Goal: Task Accomplishment & Management: Manage account settings

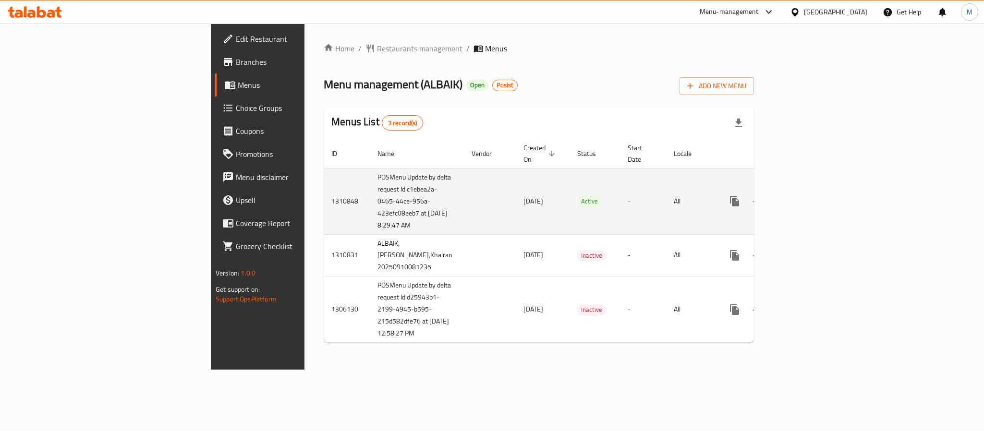
click at [464, 234] on td "enhanced table" at bounding box center [490, 201] width 52 height 66
click at [810, 206] on icon "enhanced table" at bounding box center [804, 201] width 12 height 12
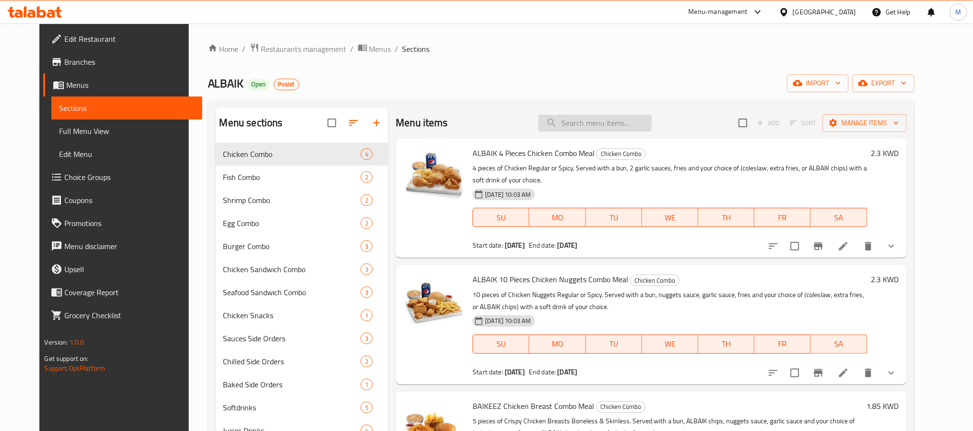
click at [571, 125] on input "search" at bounding box center [594, 123] width 113 height 17
paste input "Two Fish Fillet Sandwiches"
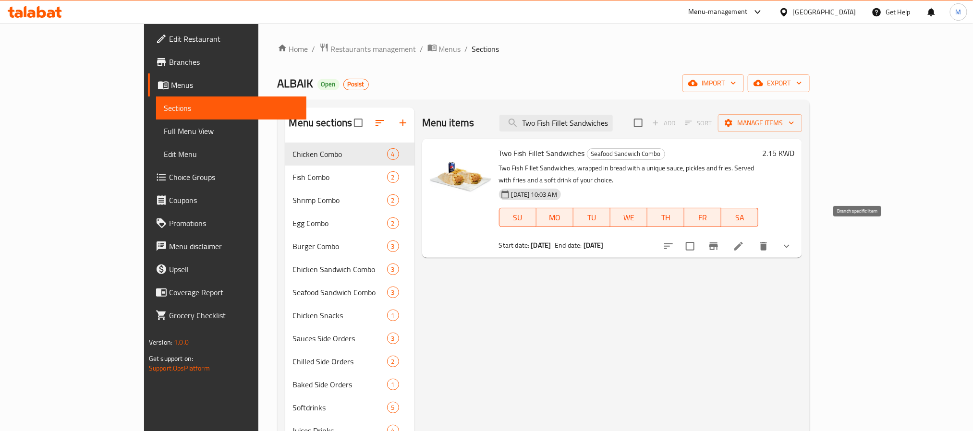
type input "Two Fish Fillet Sandwiches"
click at [719, 241] on icon "Branch-specific-item" at bounding box center [714, 247] width 12 height 12
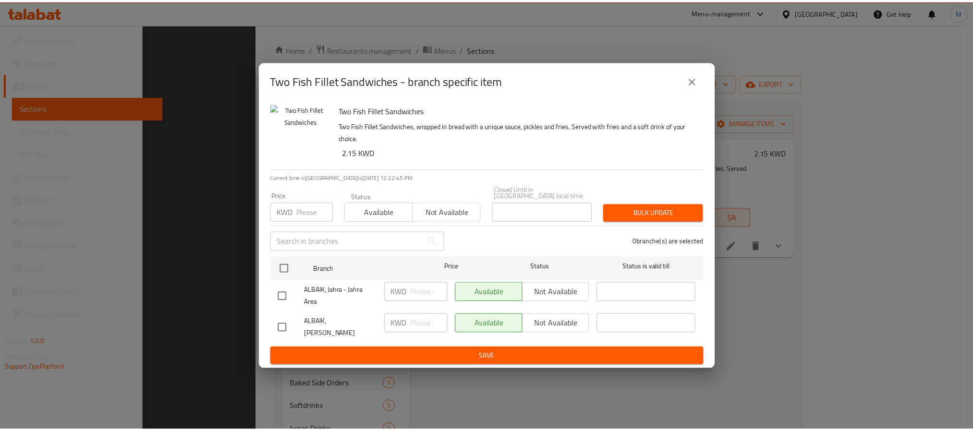
scroll to position [134, 0]
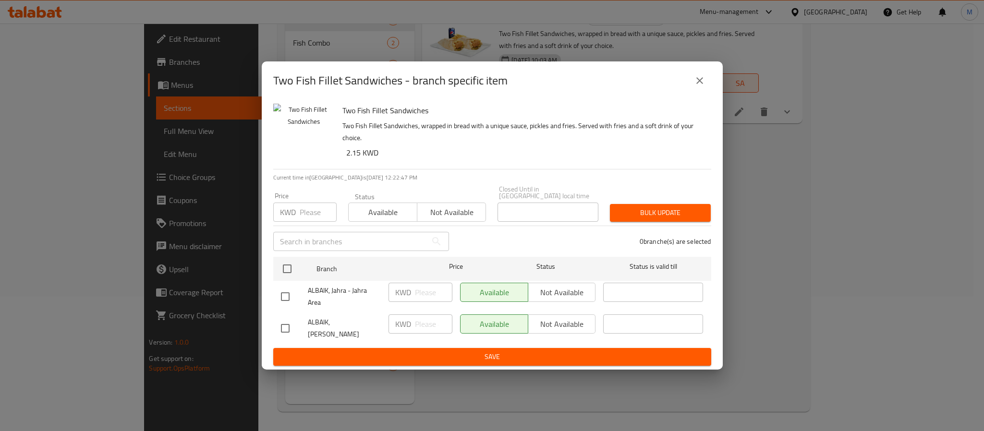
click at [549, 92] on div "Two Fish Fillet Sandwiches - branch specific item" at bounding box center [492, 80] width 438 height 23
click at [708, 83] on button "close" at bounding box center [699, 80] width 23 height 23
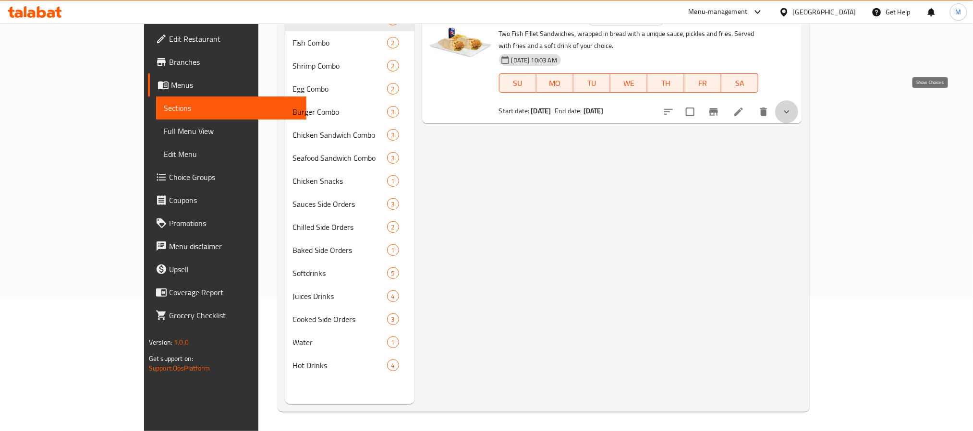
click at [792, 106] on icon "show more" at bounding box center [787, 112] width 12 height 12
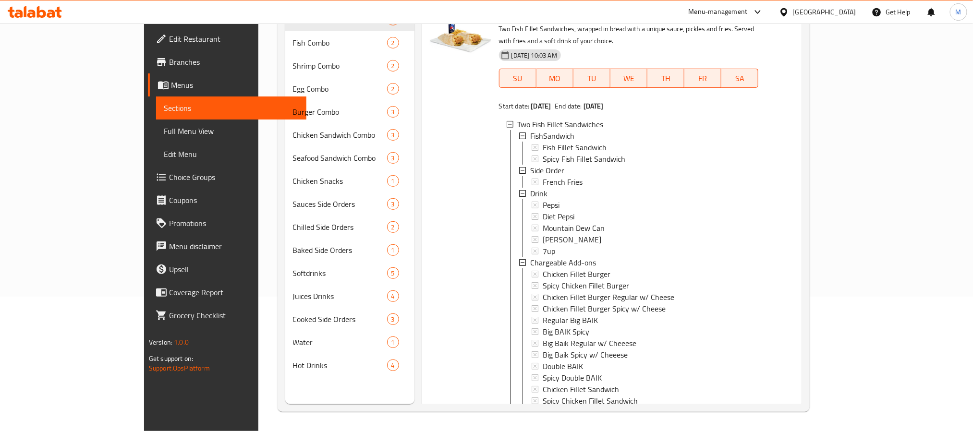
scroll to position [0, 0]
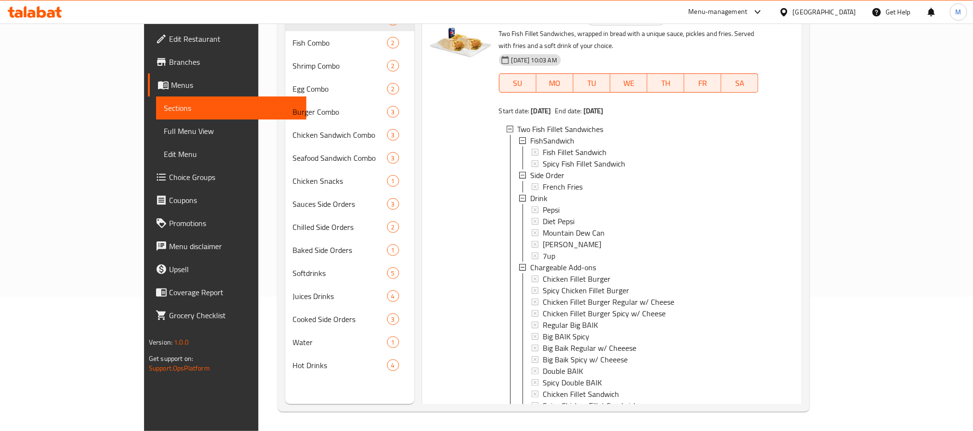
click at [794, 225] on div "2.15 KWD" at bounding box center [776, 279] width 36 height 534
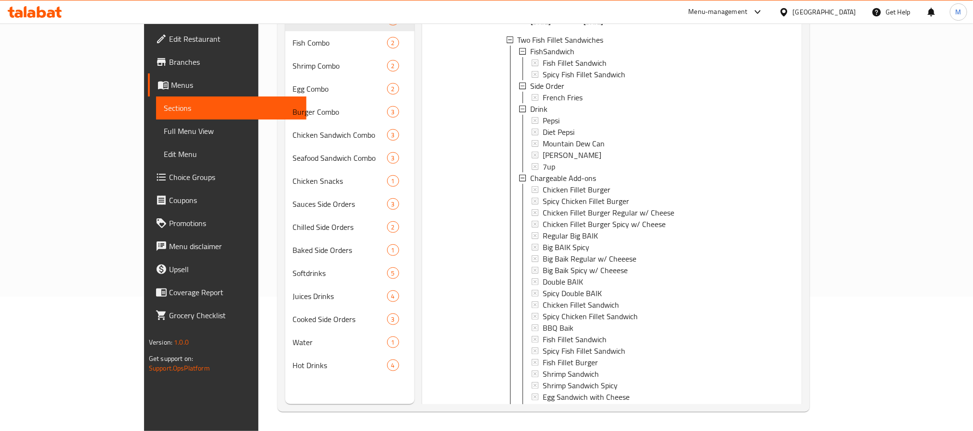
scroll to position [147, 0]
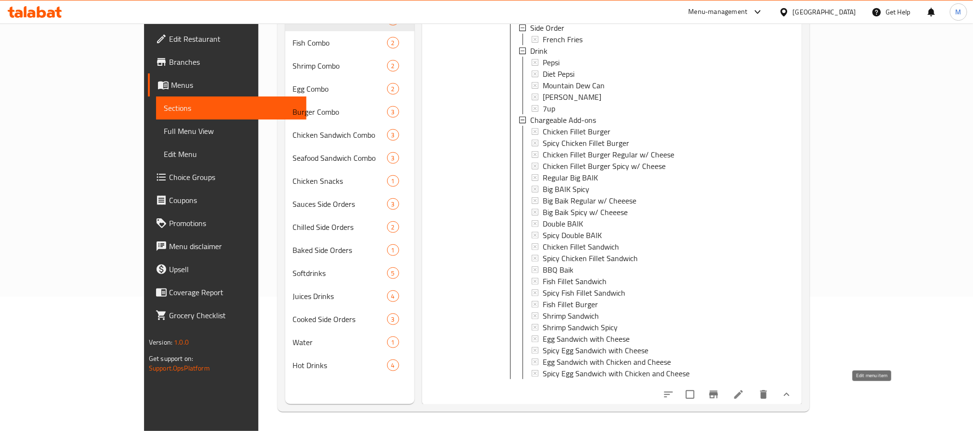
click at [744, 394] on icon at bounding box center [739, 395] width 12 height 12
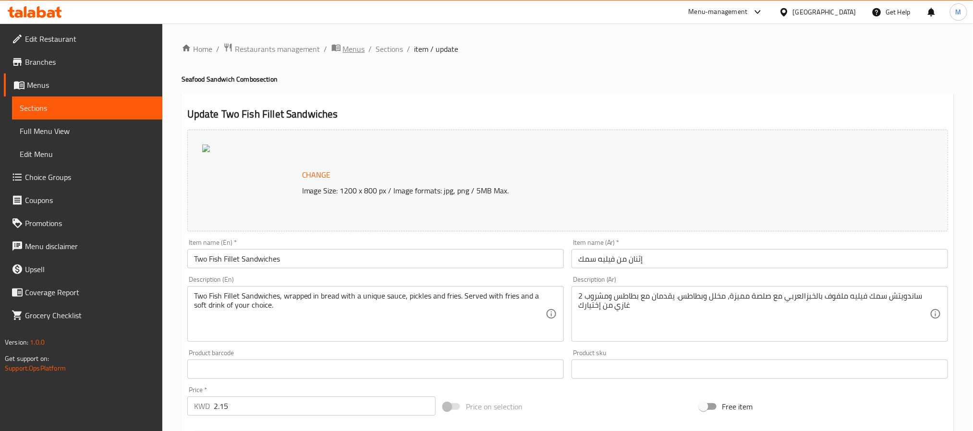
click at [355, 55] on span "Menus" at bounding box center [354, 49] width 22 height 12
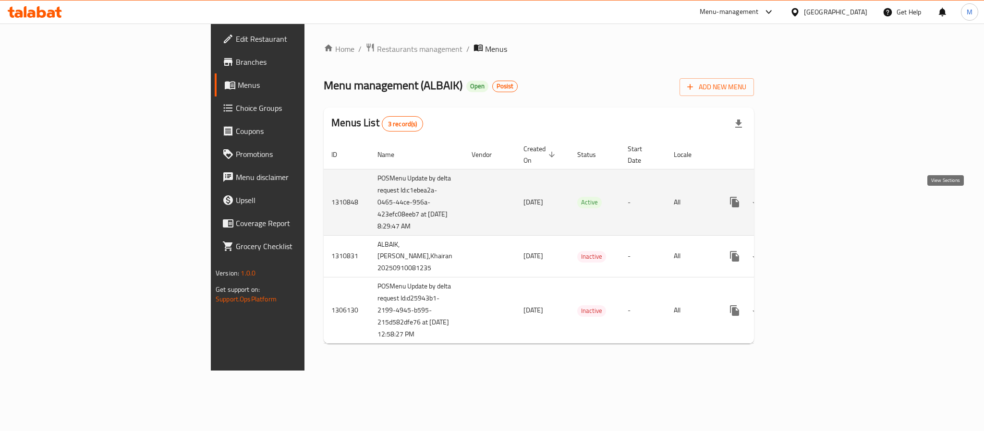
click at [810, 207] on icon "enhanced table" at bounding box center [804, 202] width 12 height 12
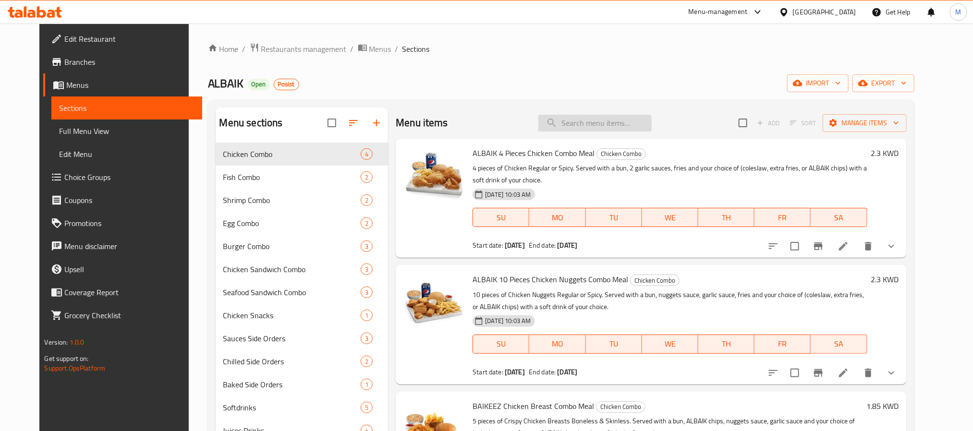
click at [594, 122] on input "search" at bounding box center [594, 123] width 113 height 17
click at [594, 128] on input "search" at bounding box center [594, 123] width 113 height 17
click at [614, 121] on input "search" at bounding box center [594, 123] width 113 height 17
paste input "Two Fish Fillet Sandwiches"
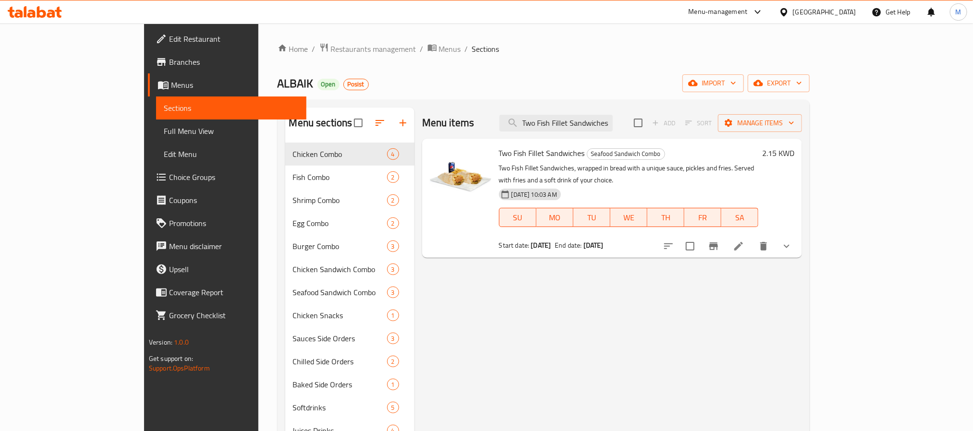
type input "Two Fish Fillet Sandwiches"
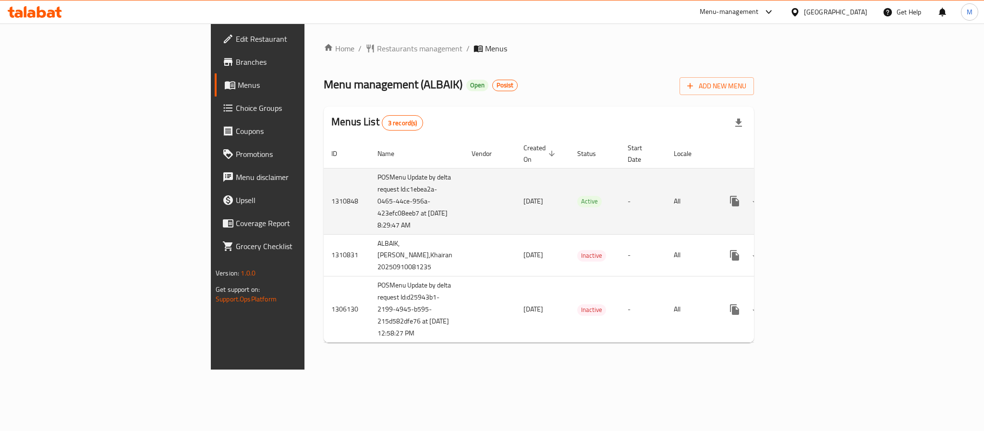
click at [370, 192] on td "POSMenu Update by delta request Id:c1ebea2a-0465-44ce-956a-423efc08eeb7 at [DAT…" at bounding box center [417, 201] width 94 height 66
drag, startPoint x: 246, startPoint y: 192, endPoint x: 264, endPoint y: 240, distance: 50.6
click at [370, 234] on td "POSMenu Update by delta request Id:c1ebea2a-0465-44ce-956a-423efc08eeb7 at [DAT…" at bounding box center [417, 201] width 94 height 66
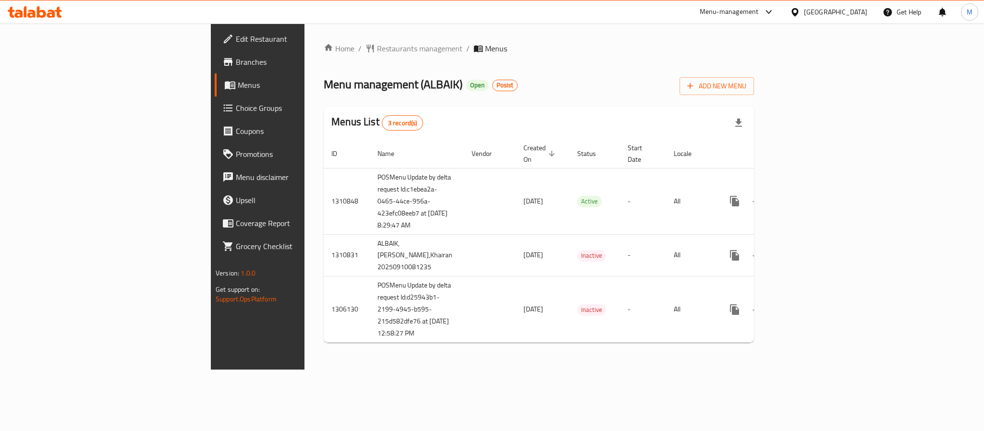
copy td "c1ebea2a-0465-44ce-956a-423efc08eeb7 at [DATE] 8:29:47 AM"
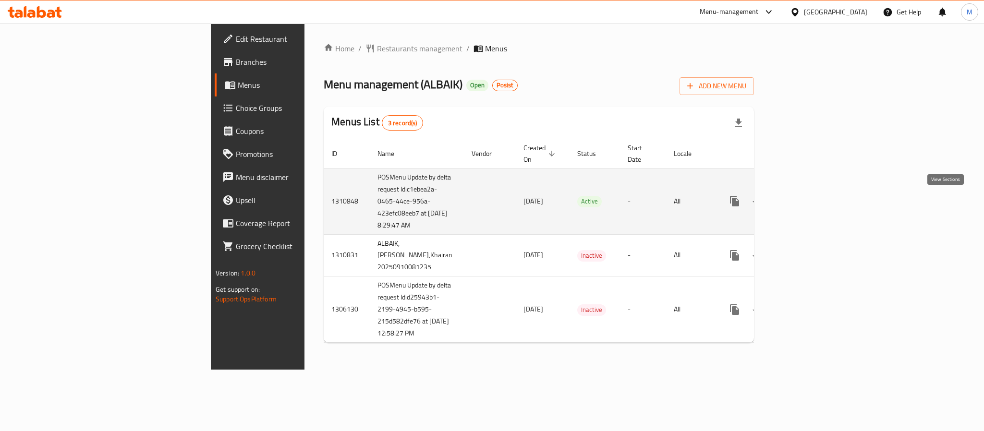
click at [810, 202] on icon "enhanced table" at bounding box center [804, 201] width 12 height 12
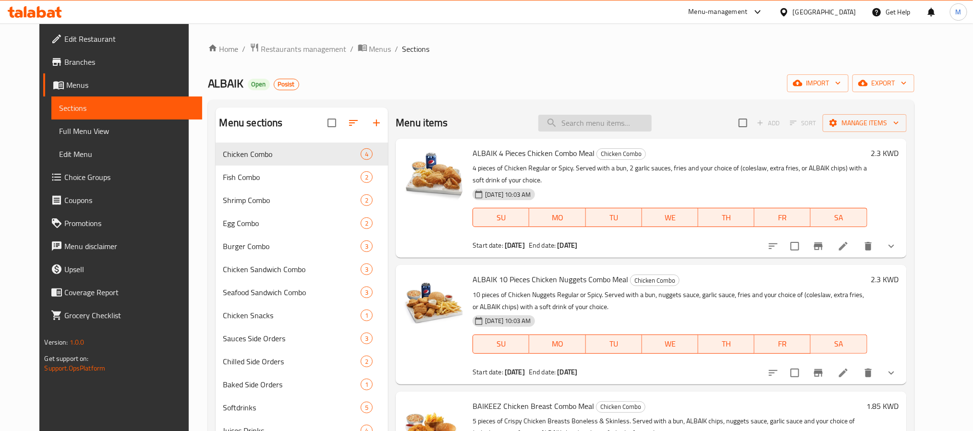
click at [583, 121] on input "search" at bounding box center [594, 123] width 113 height 17
paste input "Two Fish Fillet Sandwiches"
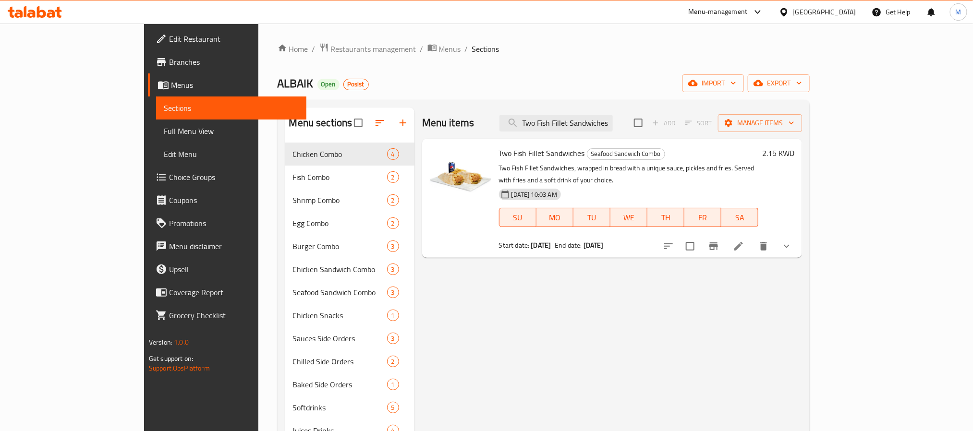
type input "Two Fish Fillet Sandwiches"
click at [792, 241] on icon "show more" at bounding box center [787, 247] width 12 height 12
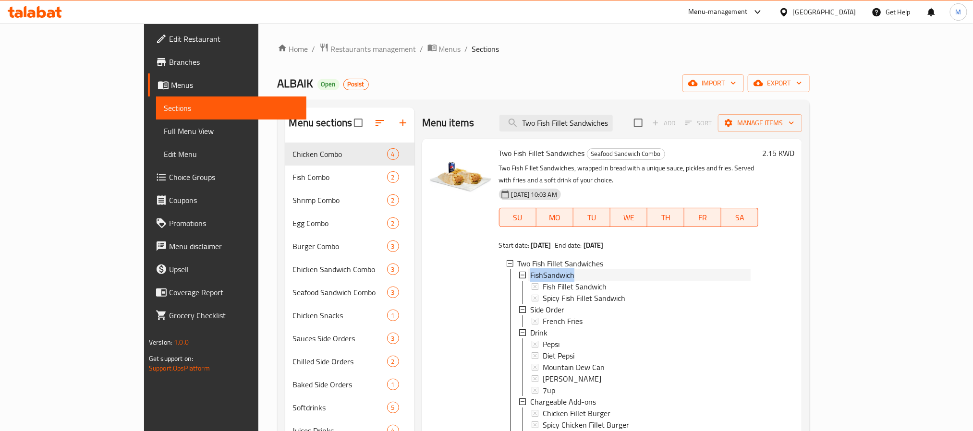
drag, startPoint x: 541, startPoint y: 263, endPoint x: 495, endPoint y: 267, distance: 46.3
click at [530, 269] on div "FishSandwich" at bounding box center [640, 275] width 220 height 12
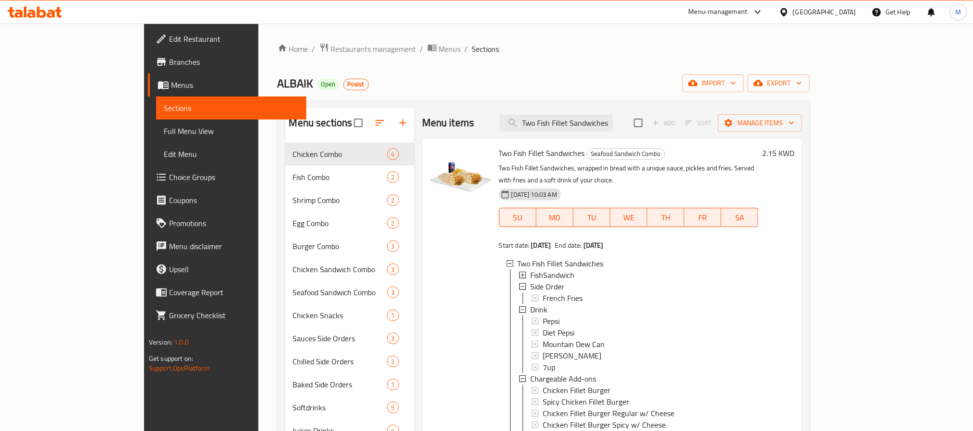
click at [441, 274] on div at bounding box center [460, 402] width 69 height 519
click at [530, 269] on span "FishSandwich" at bounding box center [552, 275] width 44 height 12
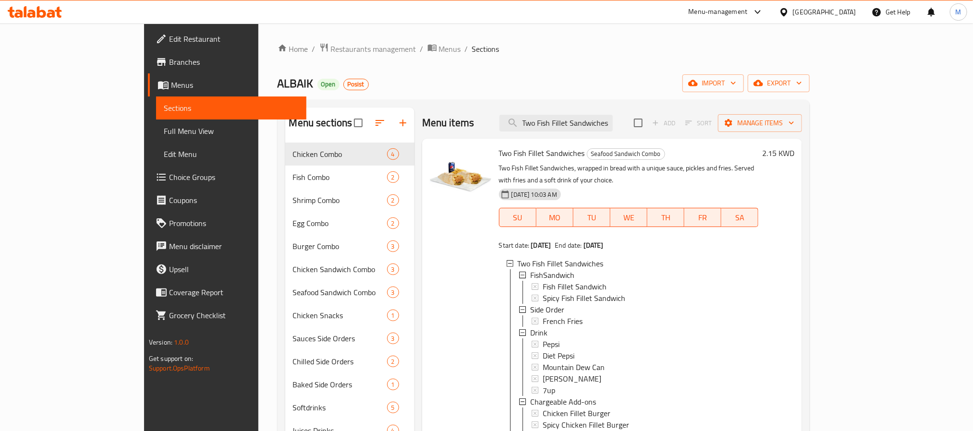
click at [429, 277] on div at bounding box center [460, 414] width 69 height 542
click at [331, 53] on span "Restaurants management" at bounding box center [373, 49] width 85 height 12
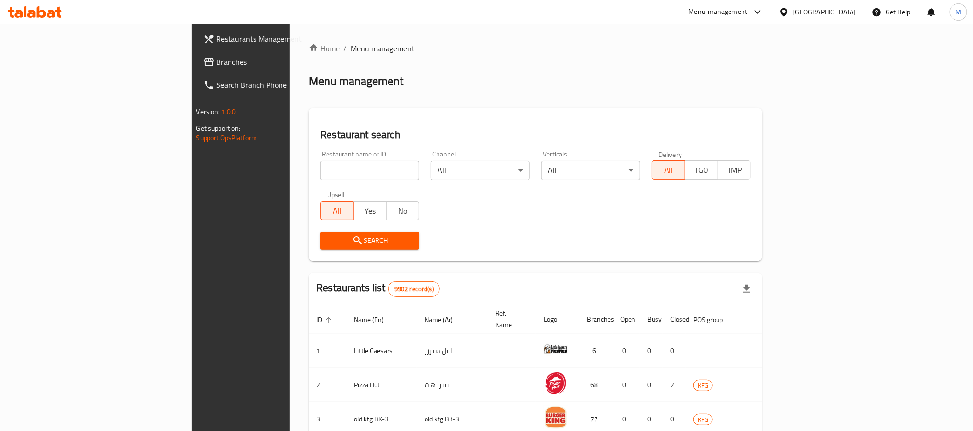
click at [315, 186] on div "Upsell All Yes No" at bounding box center [370, 206] width 110 height 40
click at [320, 172] on input "search" at bounding box center [369, 170] width 99 height 19
paste input "3929"
type input "3929"
click button "Search" at bounding box center [369, 241] width 99 height 18
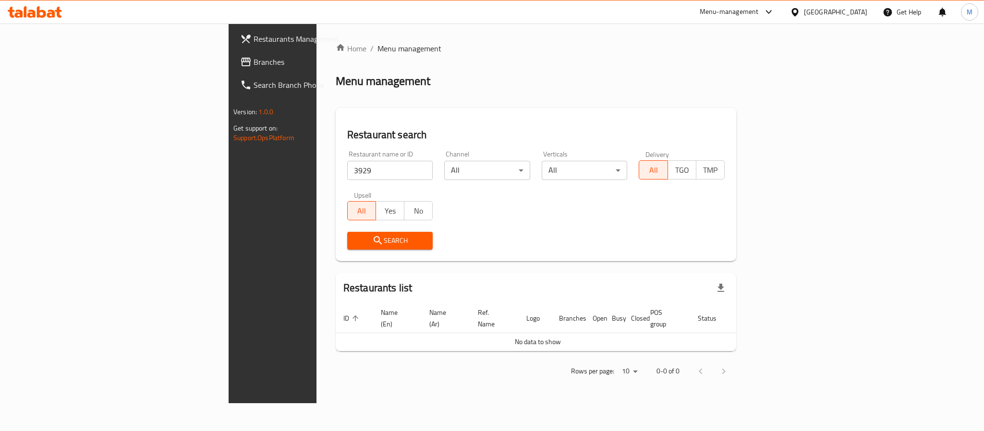
click at [855, 16] on div "[GEOGRAPHIC_DATA]" at bounding box center [835, 12] width 63 height 11
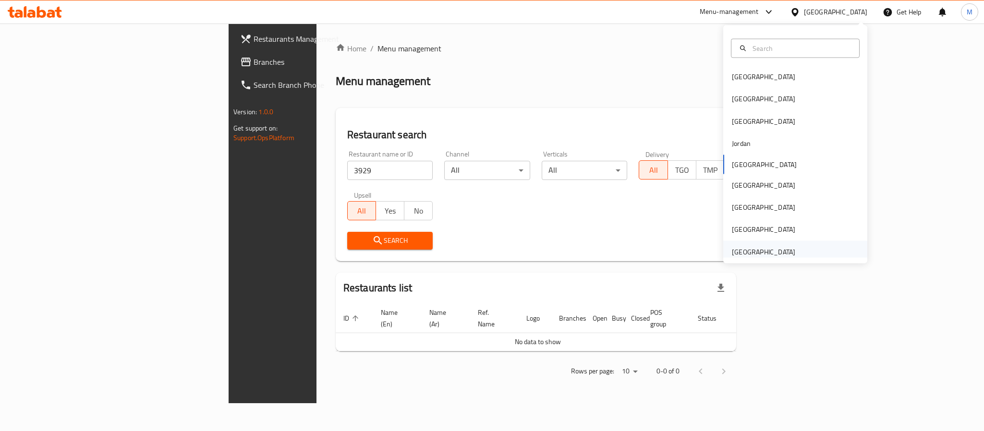
click at [752, 255] on div "United Arab Emirates" at bounding box center [763, 251] width 63 height 11
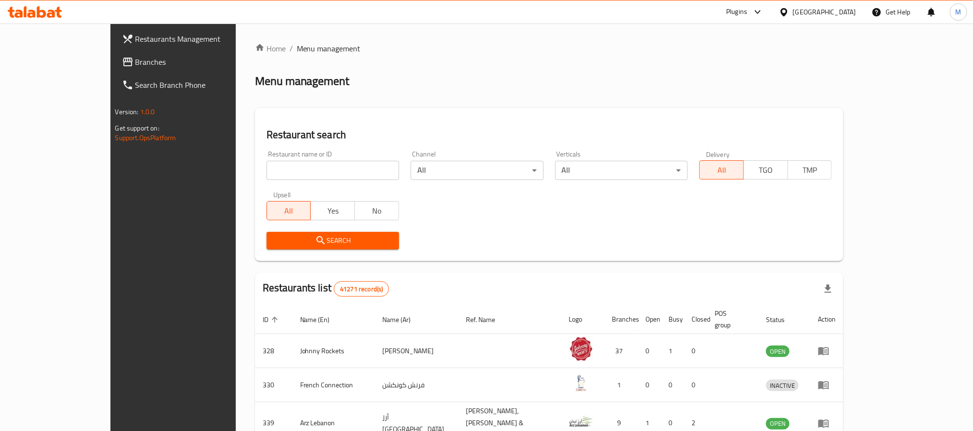
click at [267, 166] on input "search" at bounding box center [333, 170] width 133 height 19
paste input "3929"
type input "3929"
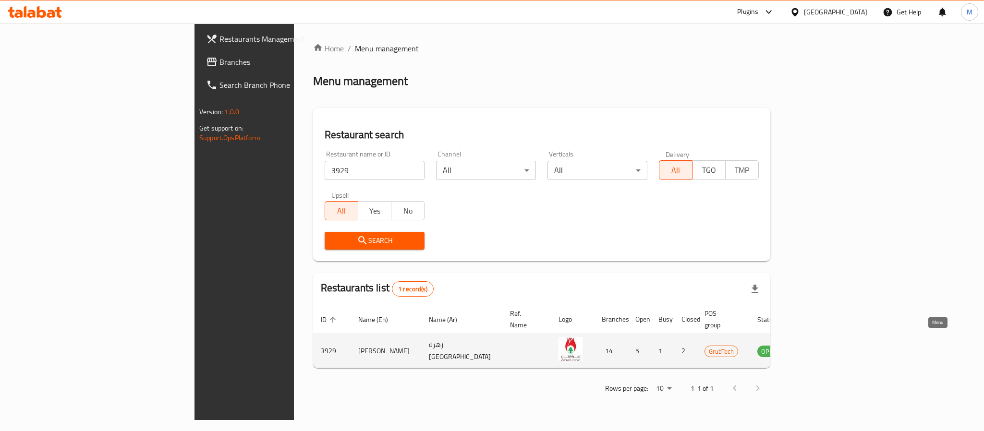
click at [819, 348] on icon "enhanced table" at bounding box center [813, 352] width 11 height 8
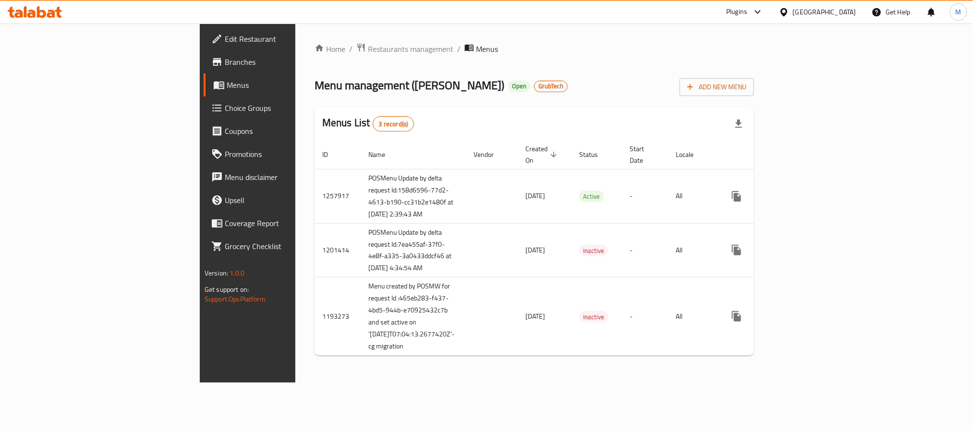
click at [225, 64] on span "Branches" at bounding box center [290, 62] width 130 height 12
